Goal: Transaction & Acquisition: Purchase product/service

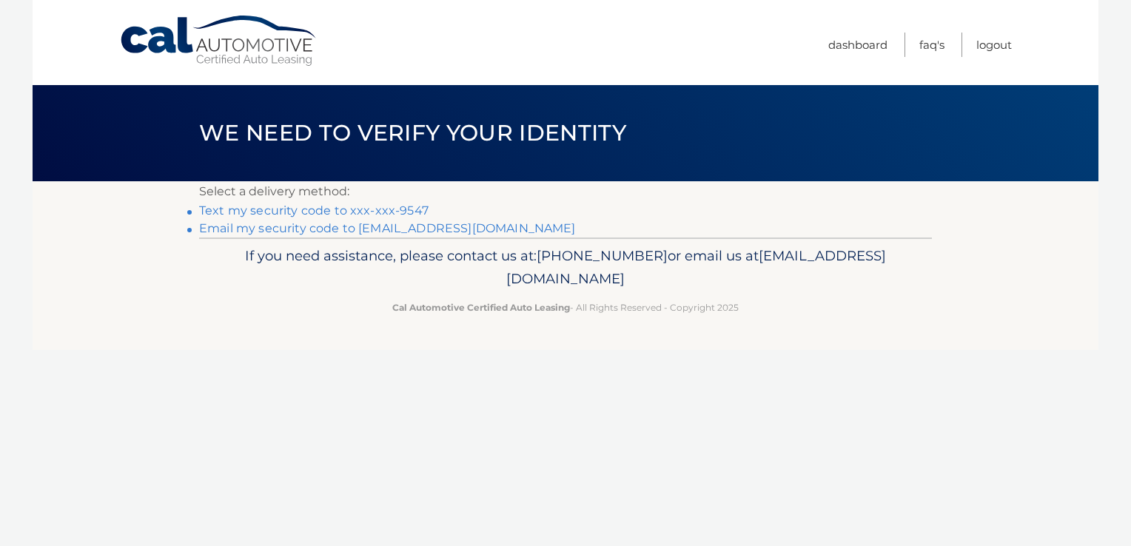
click at [327, 208] on link "Text my security code to xxx-xxx-9547" at bounding box center [313, 211] width 229 height 14
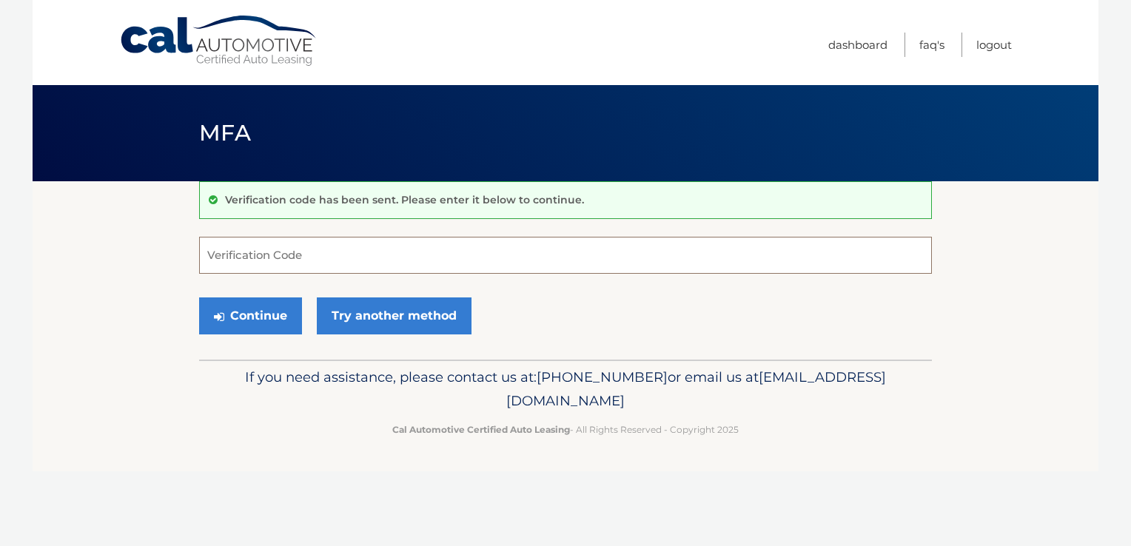
click at [226, 257] on input "Verification Code" at bounding box center [565, 255] width 733 height 37
type input "615255"
click at [255, 316] on button "Continue" at bounding box center [250, 315] width 103 height 37
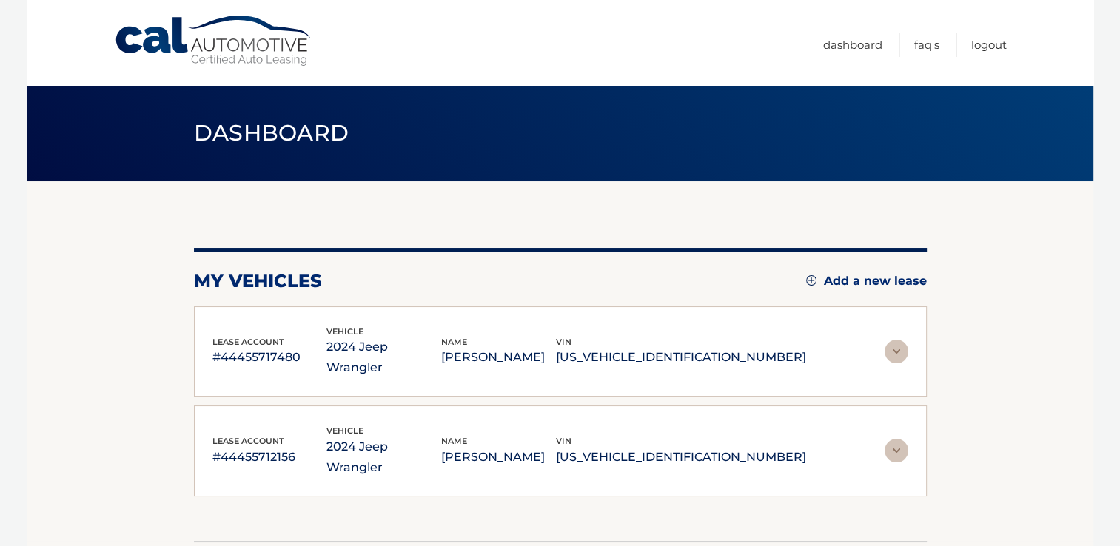
click at [258, 447] on p "#44455712156" at bounding box center [269, 457] width 115 height 21
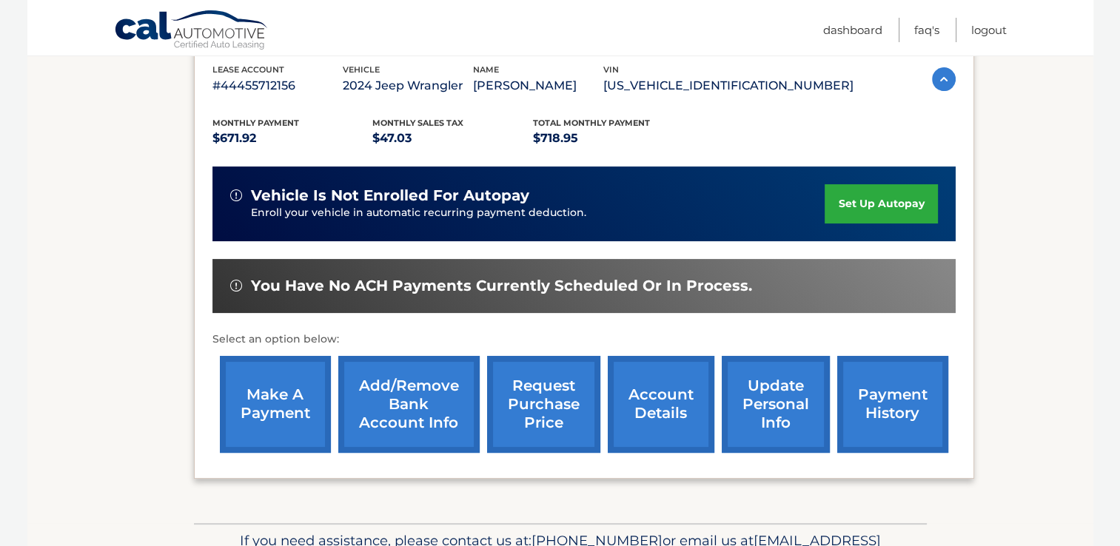
scroll to position [345, 0]
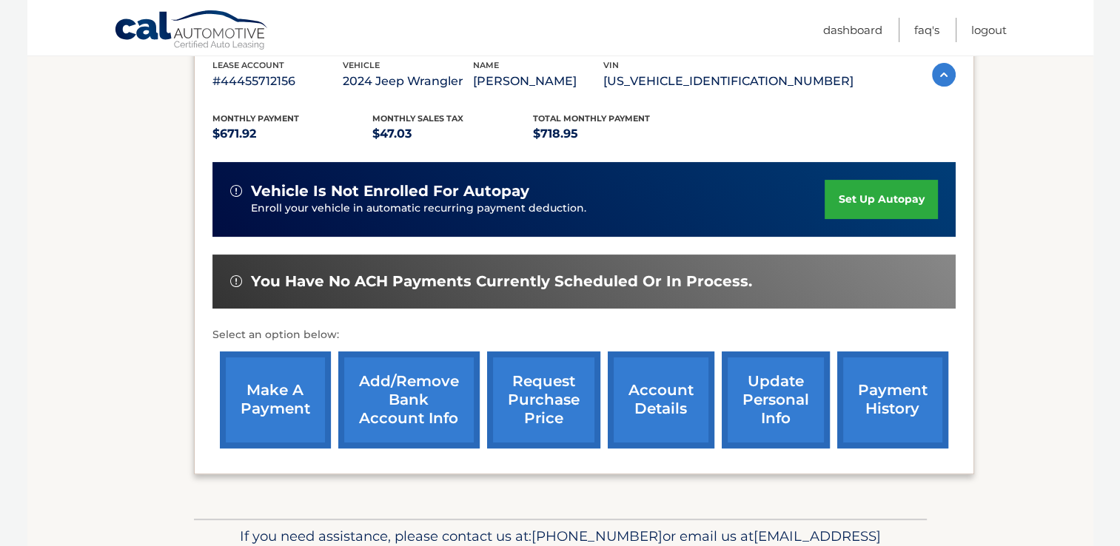
click at [280, 408] on link "make a payment" at bounding box center [275, 400] width 111 height 97
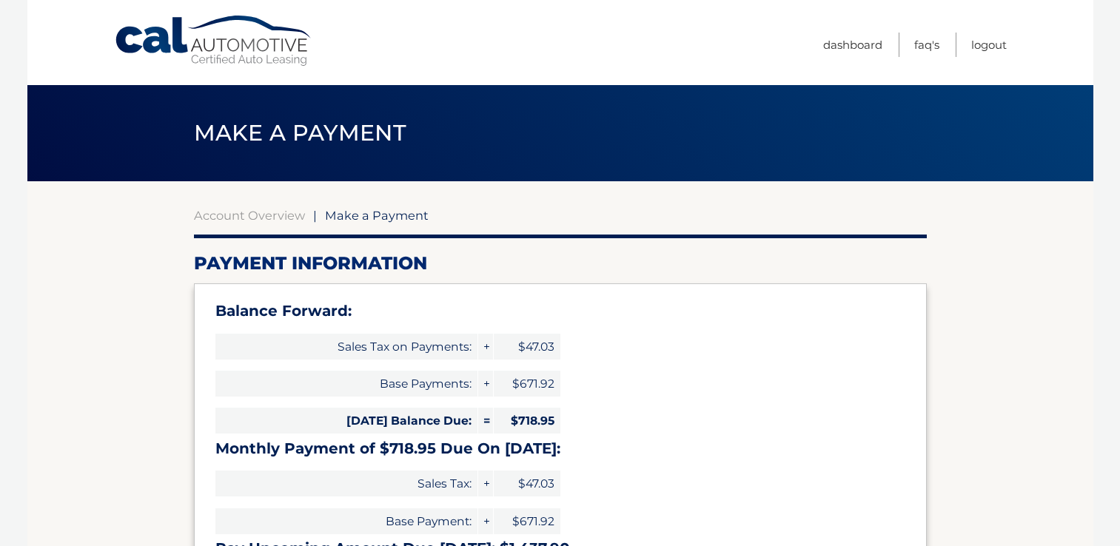
select select "MzRmYTI2NzAtMzY1OS00NDQ0LTk4ZmMtZWM1Yzc0OGU2ZWNi"
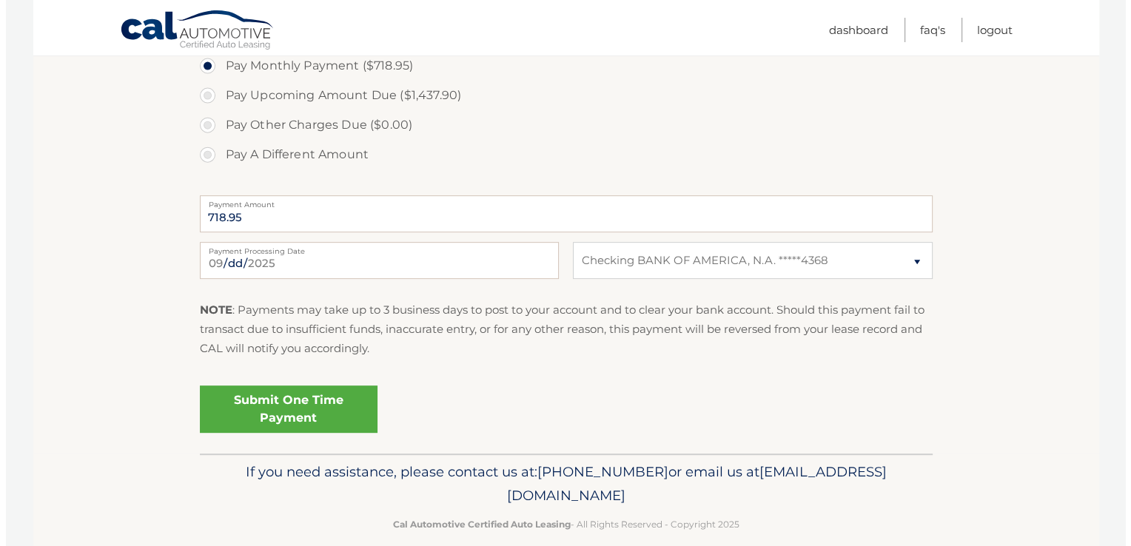
scroll to position [592, 0]
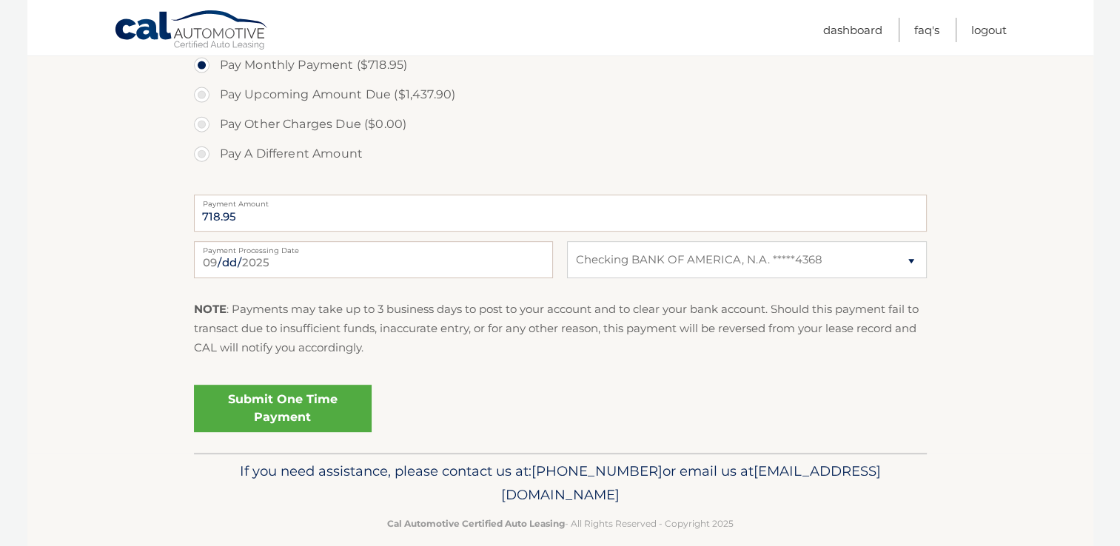
click at [280, 400] on link "Submit One Time Payment" at bounding box center [283, 408] width 178 height 47
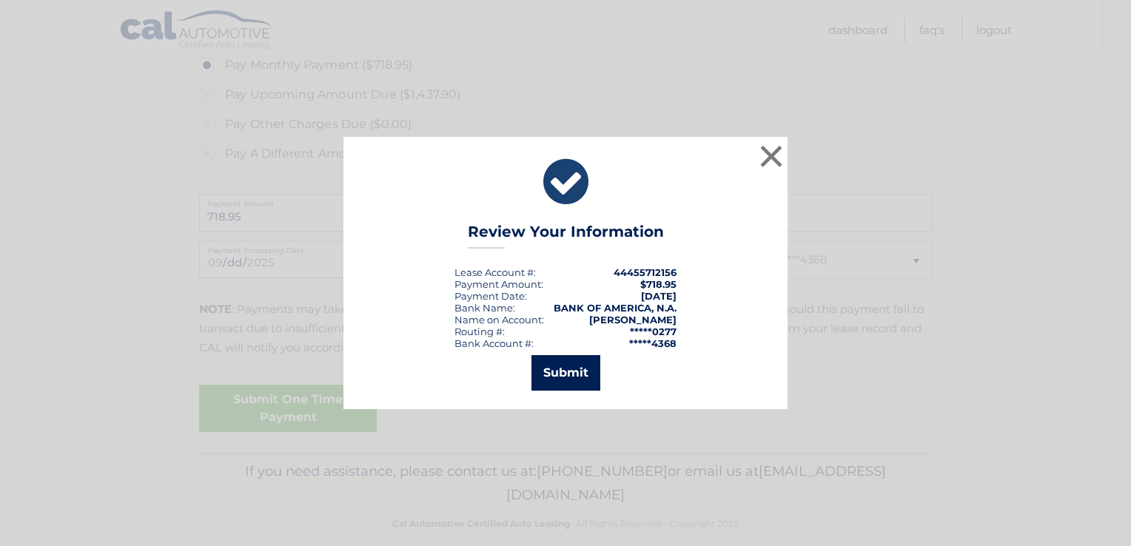
click at [573, 380] on button "Submit" at bounding box center [565, 373] width 69 height 36
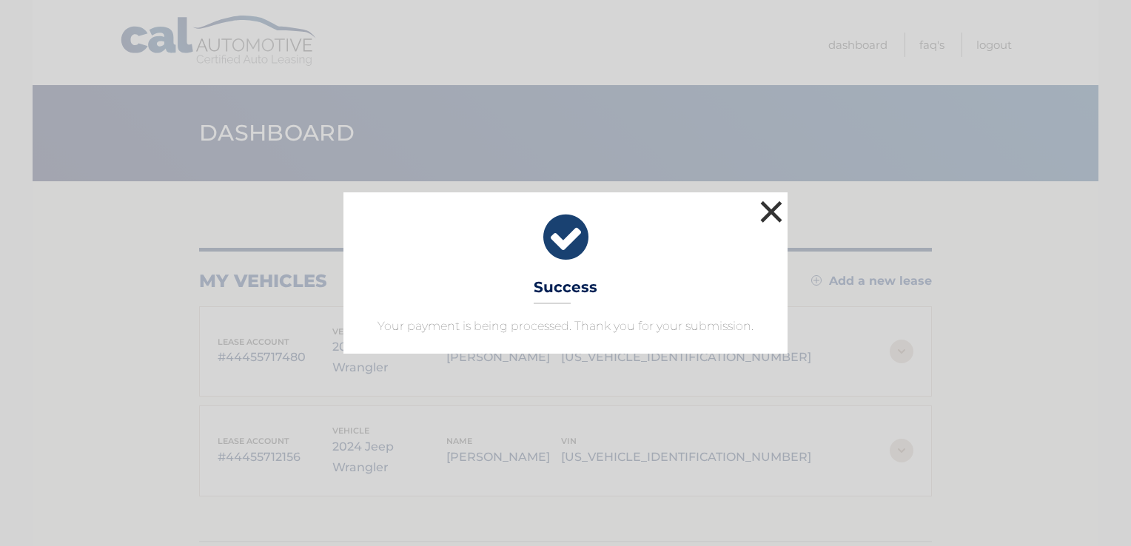
click at [773, 207] on button "×" at bounding box center [771, 212] width 30 height 30
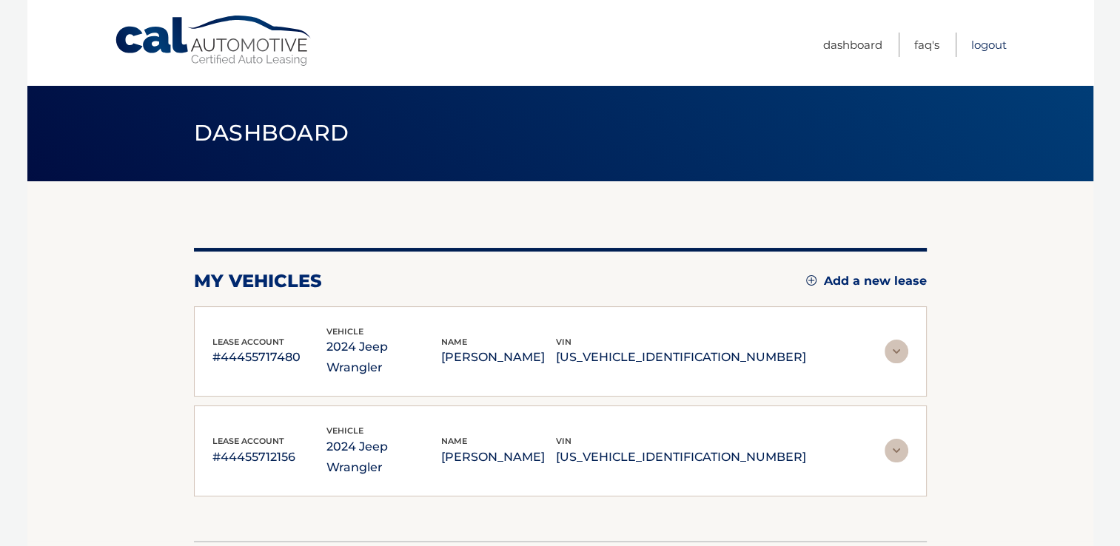
click at [1001, 44] on link "Logout" at bounding box center [989, 45] width 36 height 24
